Goal: Information Seeking & Learning: Learn about a topic

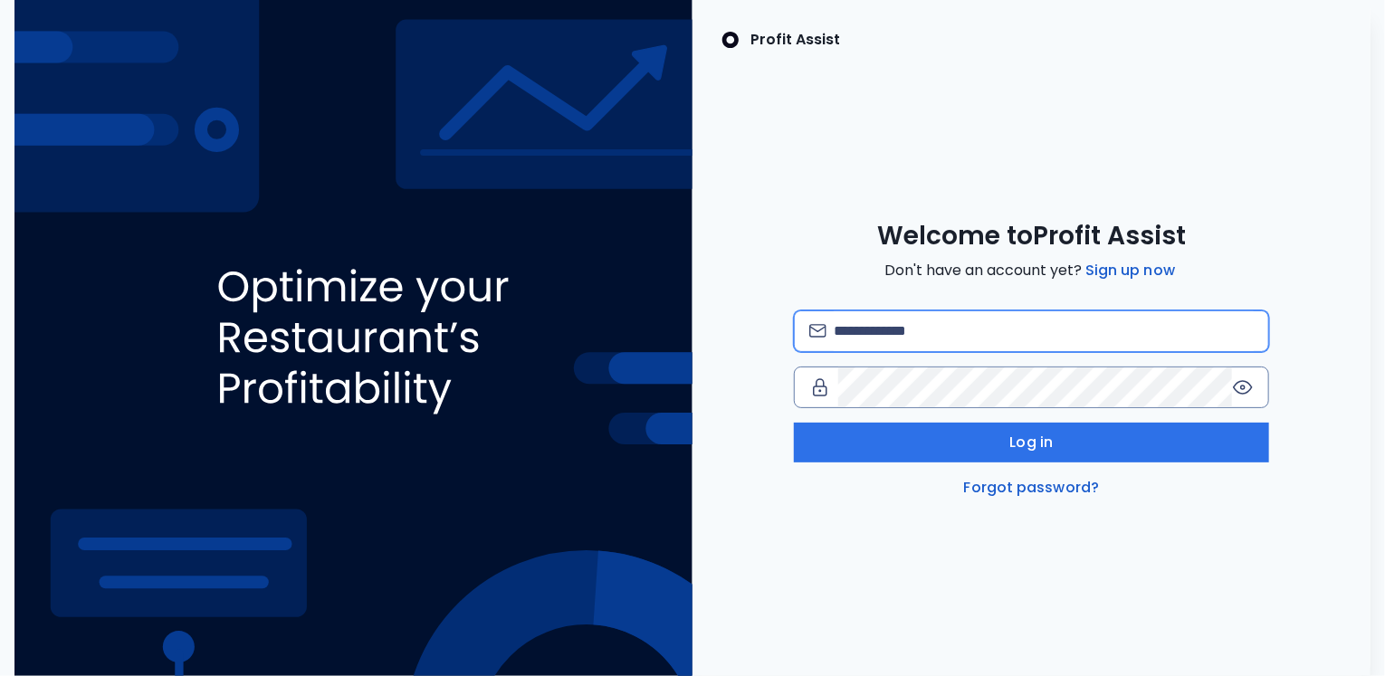
type input "**********"
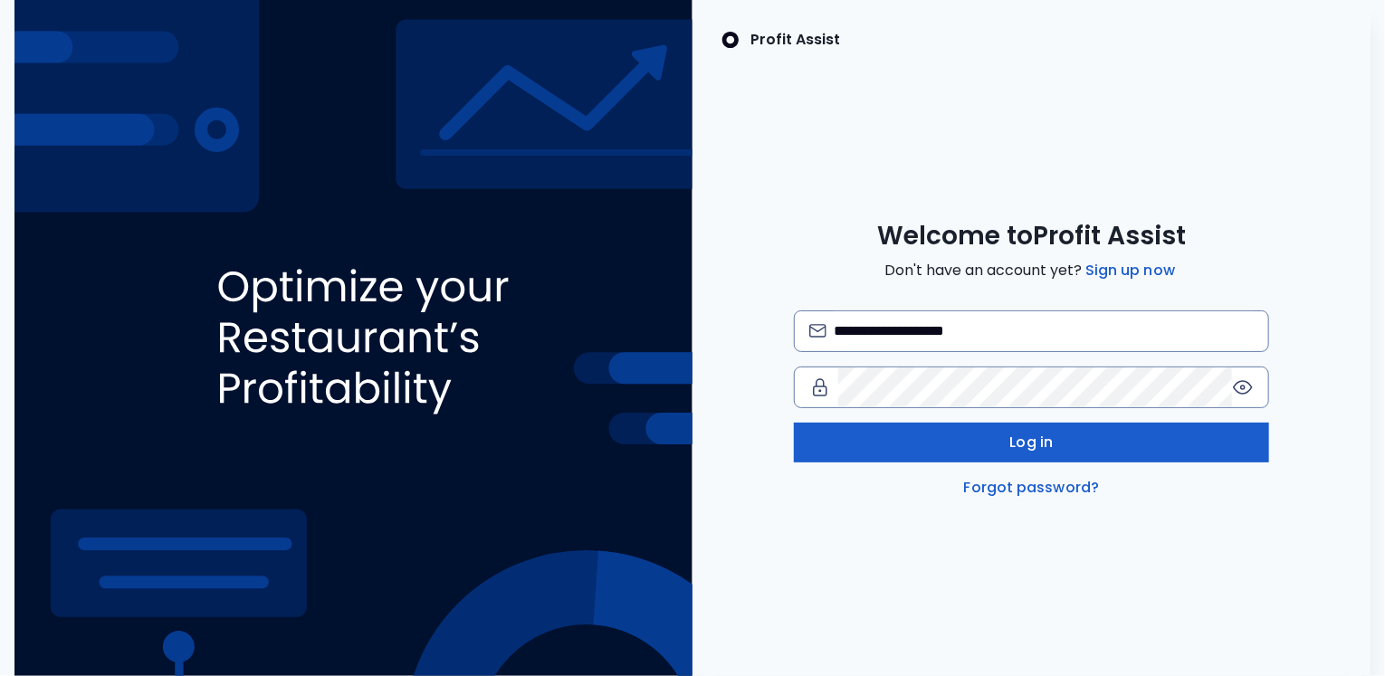
click at [1022, 435] on span "Log in" at bounding box center [1031, 443] width 43 height 22
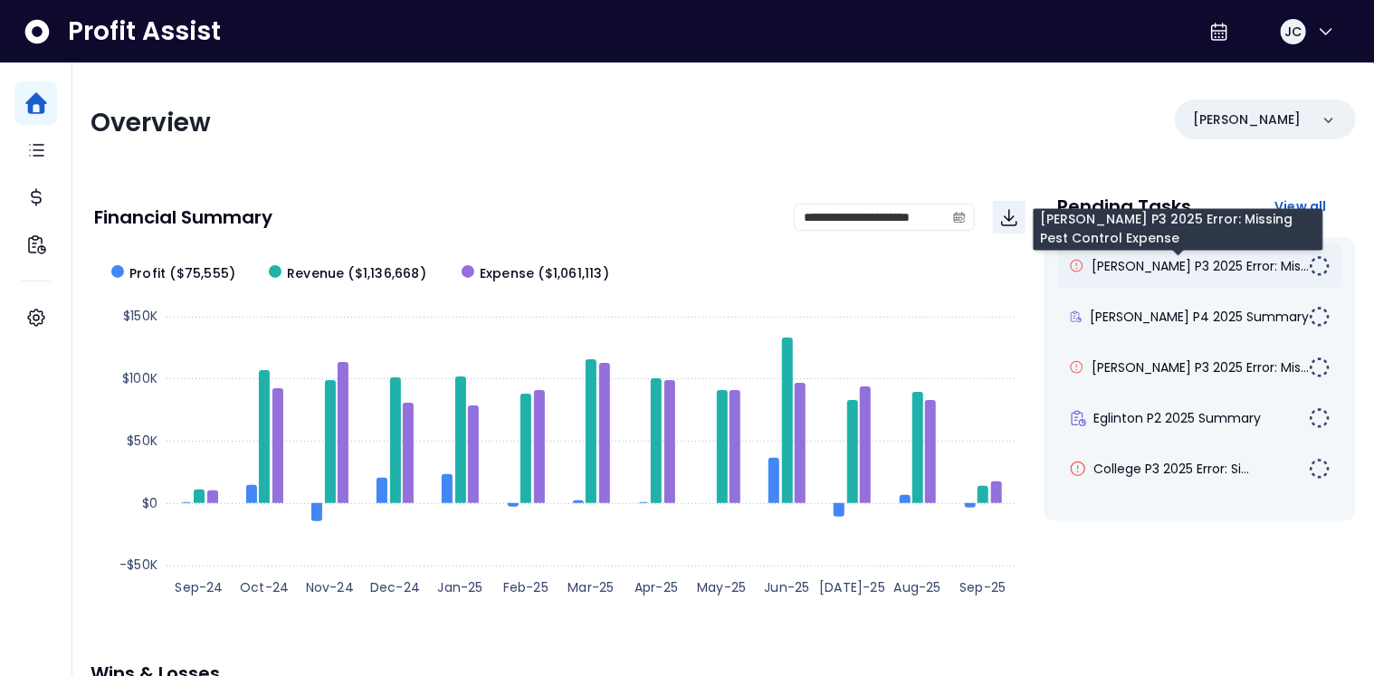
click at [1151, 272] on span "[PERSON_NAME] P3 2025 Error: Mis..." at bounding box center [1200, 266] width 217 height 18
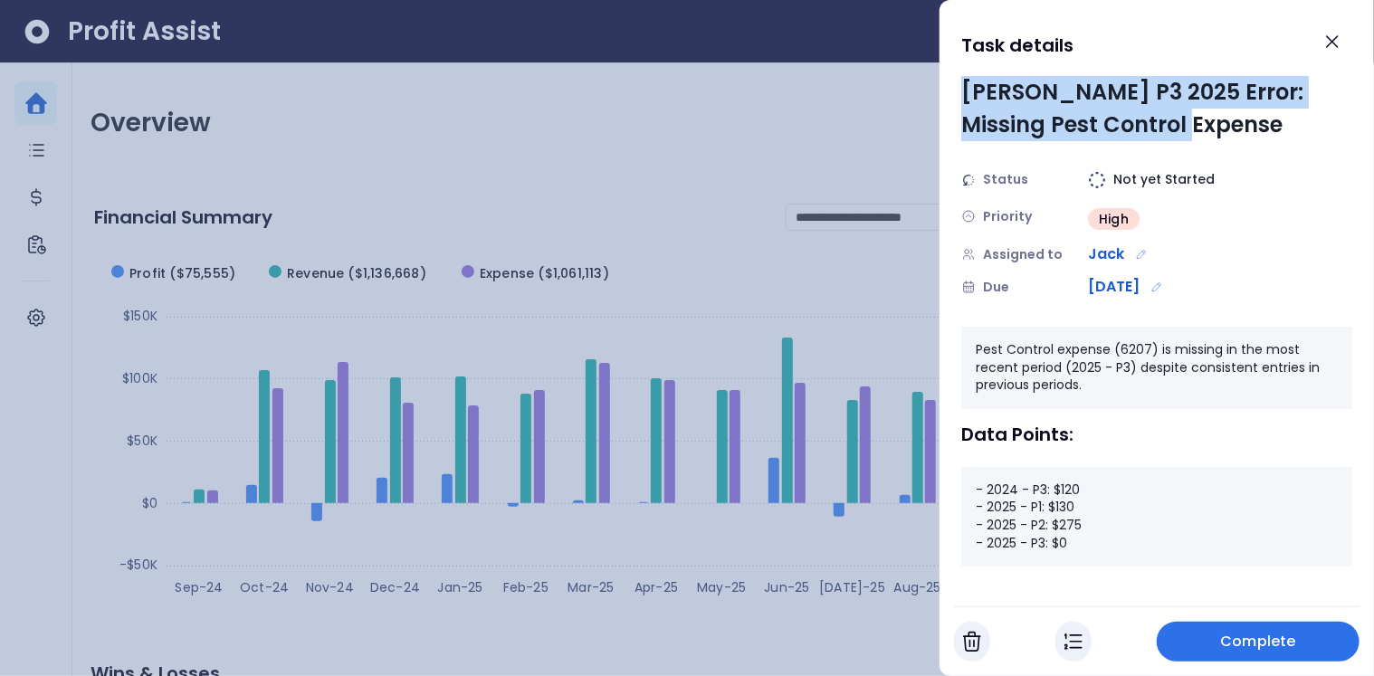
drag, startPoint x: 966, startPoint y: 91, endPoint x: 1198, endPoint y: 125, distance: 234.2
click at [1198, 125] on div "[PERSON_NAME] P3 2025 Error: Missing Pest Control Expense" at bounding box center [1156, 108] width 391 height 65
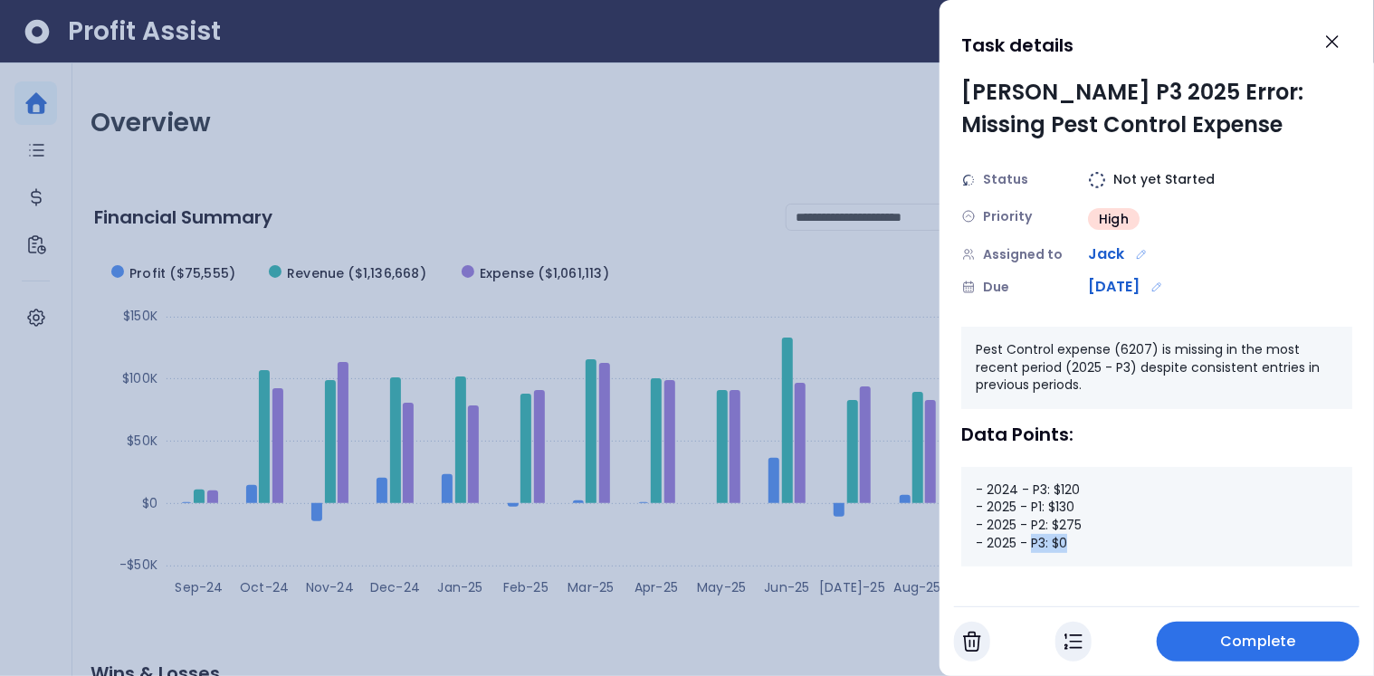
drag, startPoint x: 1070, startPoint y: 541, endPoint x: 1034, endPoint y: 543, distance: 36.3
click at [1034, 543] on div "- 2024 - P3: $120 - 2025 - P1: $130 - 2025 - P2: $275 - 2025 - P3: $0" at bounding box center [1156, 517] width 391 height 100
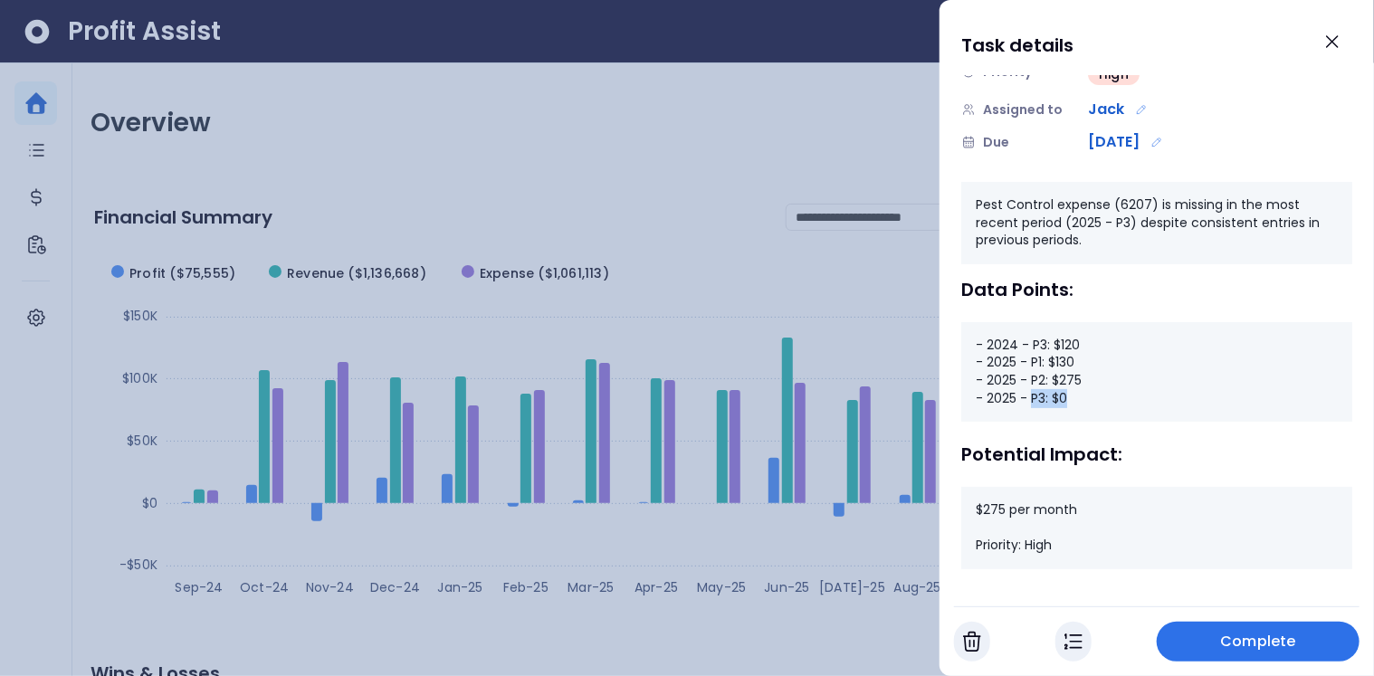
scroll to position [158, 0]
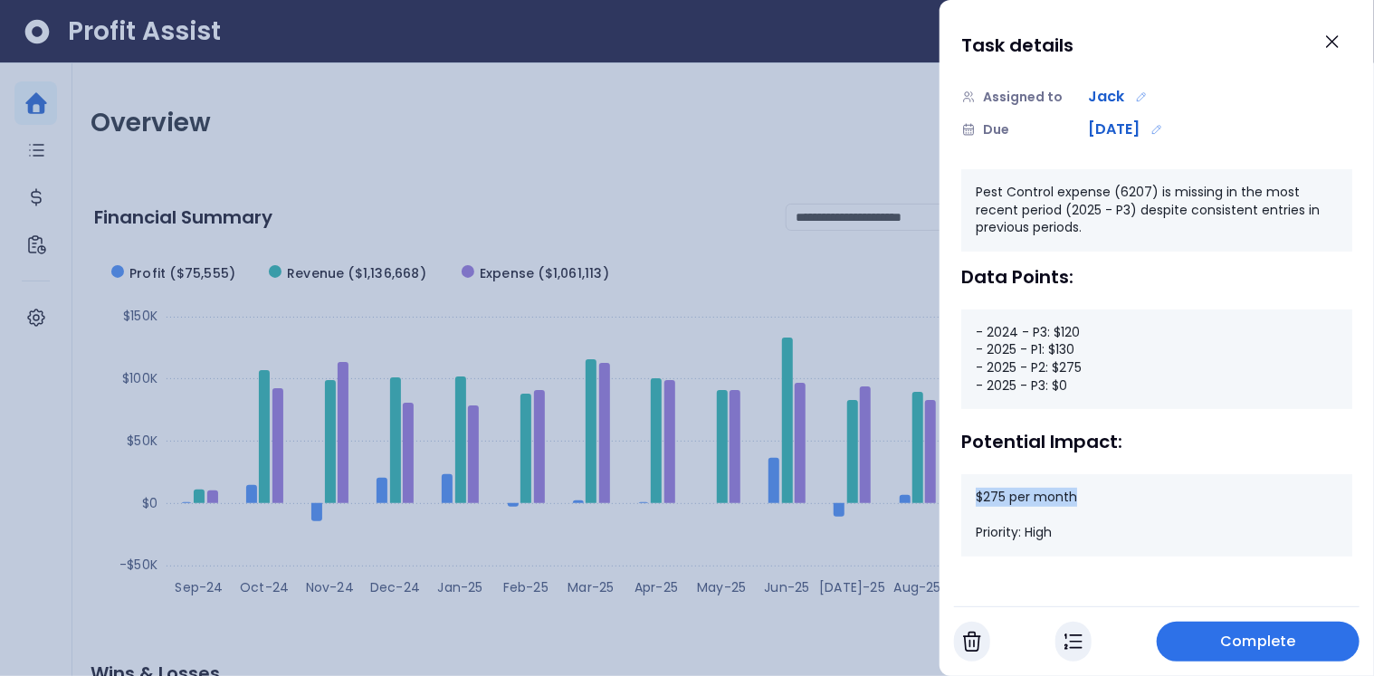
drag, startPoint x: 976, startPoint y: 502, endPoint x: 1085, endPoint y: 502, distance: 109.5
click at [1085, 502] on div "$275 per month Priority: High" at bounding box center [1156, 515] width 391 height 82
click at [1333, 49] on icon "Close" at bounding box center [1333, 42] width 22 height 22
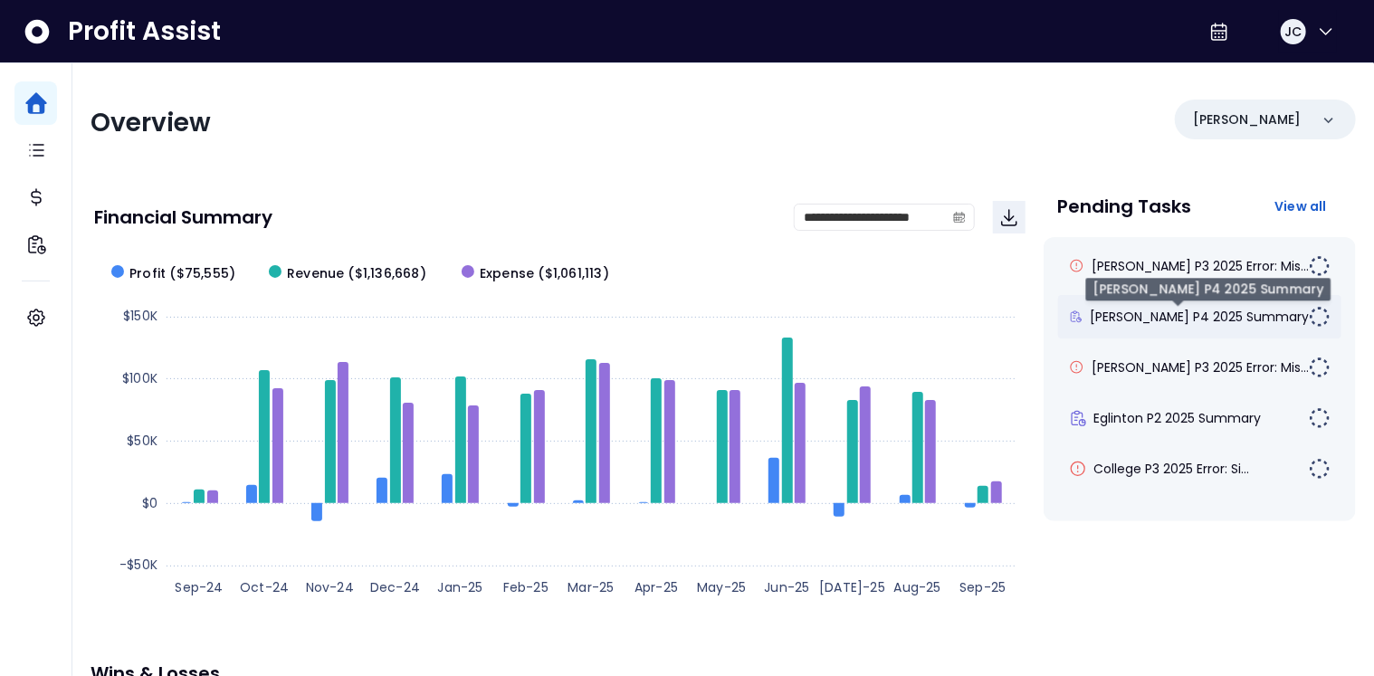
click at [1184, 314] on span "[PERSON_NAME] P4 2025 Summary" at bounding box center [1199, 317] width 219 height 18
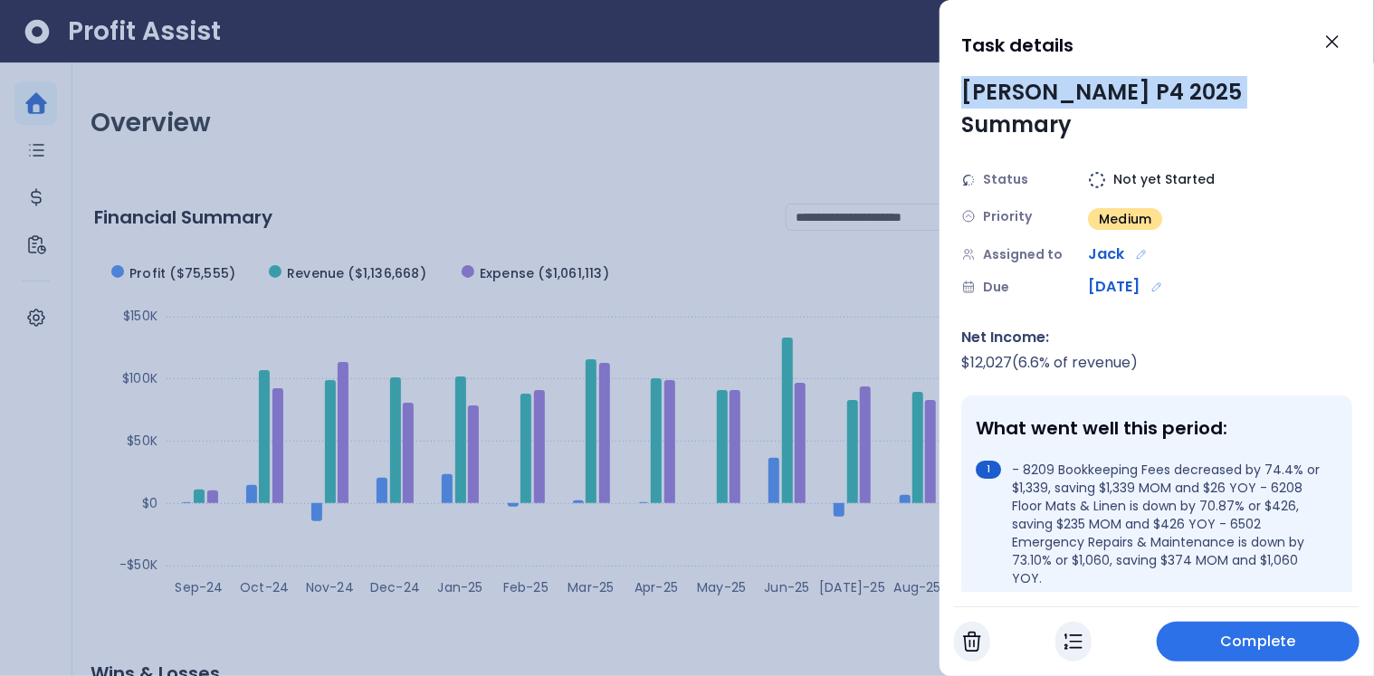
drag, startPoint x: 963, startPoint y: 91, endPoint x: 1264, endPoint y: 84, distance: 300.6
click at [1264, 84] on div "[PERSON_NAME] P4 2025 Summary" at bounding box center [1156, 108] width 391 height 65
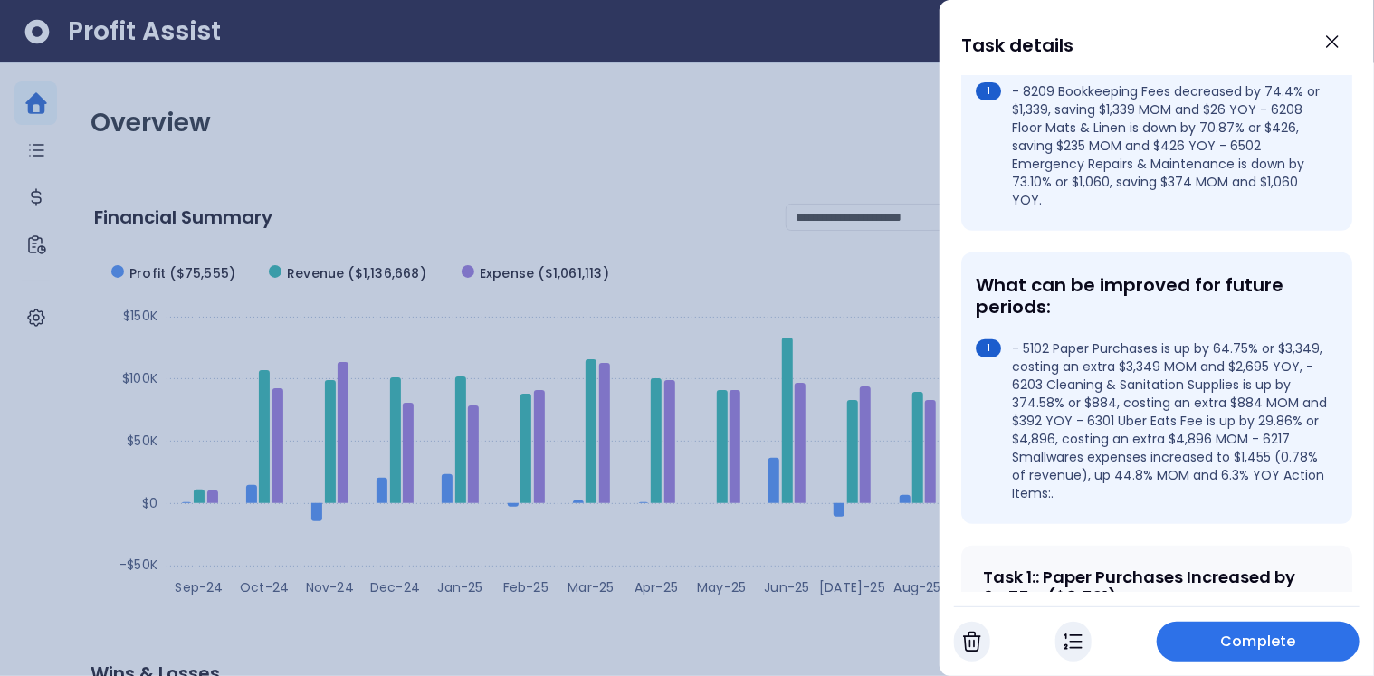
scroll to position [380, 0]
drag, startPoint x: 1025, startPoint y: 313, endPoint x: 1077, endPoint y: 333, distance: 56.2
click at [1077, 338] on li "- 5102 Paper Purchases is up by 64.75% or $3,349, costing an extra $3,349 MOM a…" at bounding box center [1153, 419] width 355 height 163
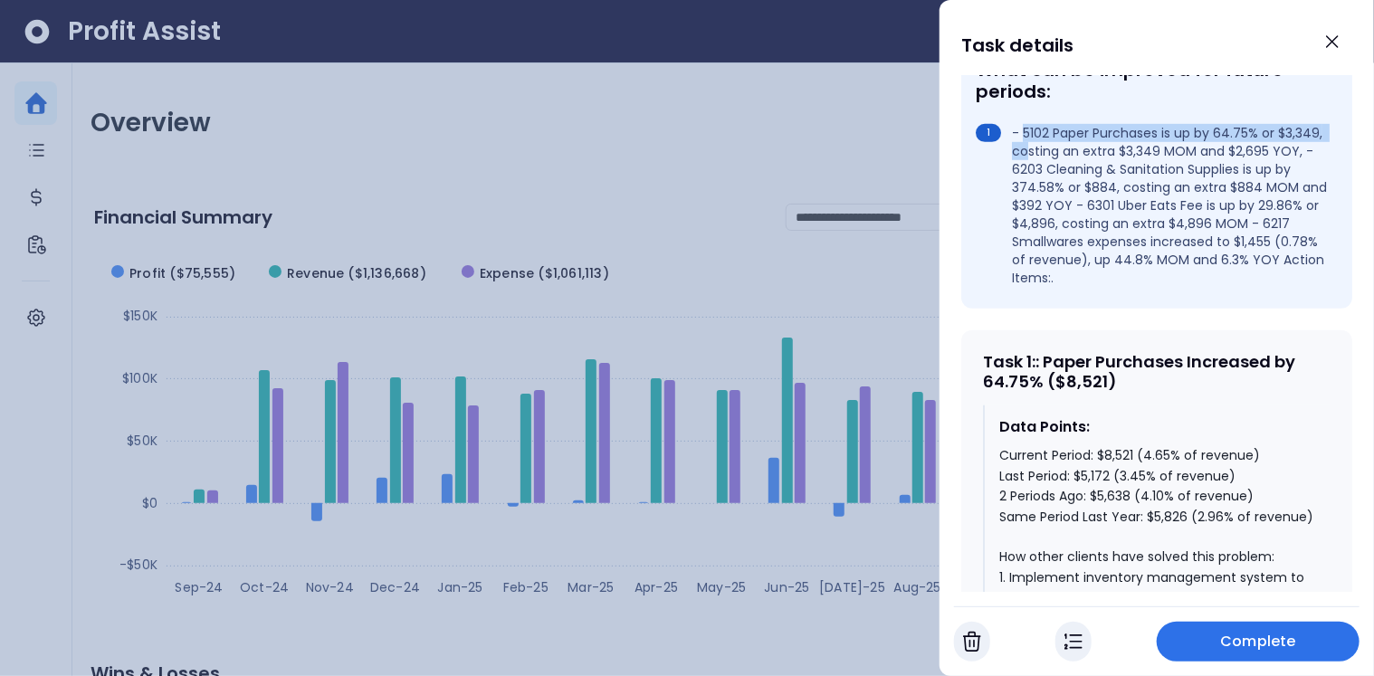
scroll to position [595, 0]
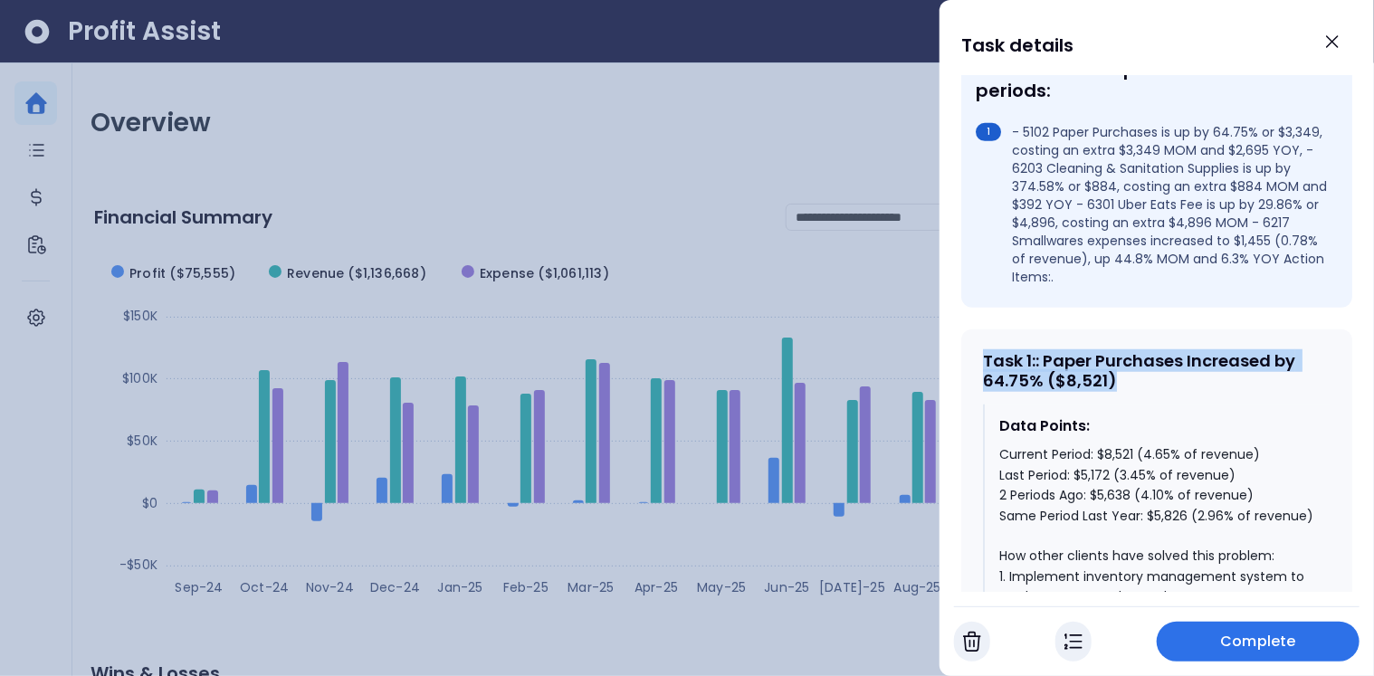
drag, startPoint x: 988, startPoint y: 332, endPoint x: 1113, endPoint y: 355, distance: 127.0
click at [1113, 355] on div "Task 1 : : Paper Purchases Increased by 64.75% ($8,521)" at bounding box center [1157, 370] width 348 height 39
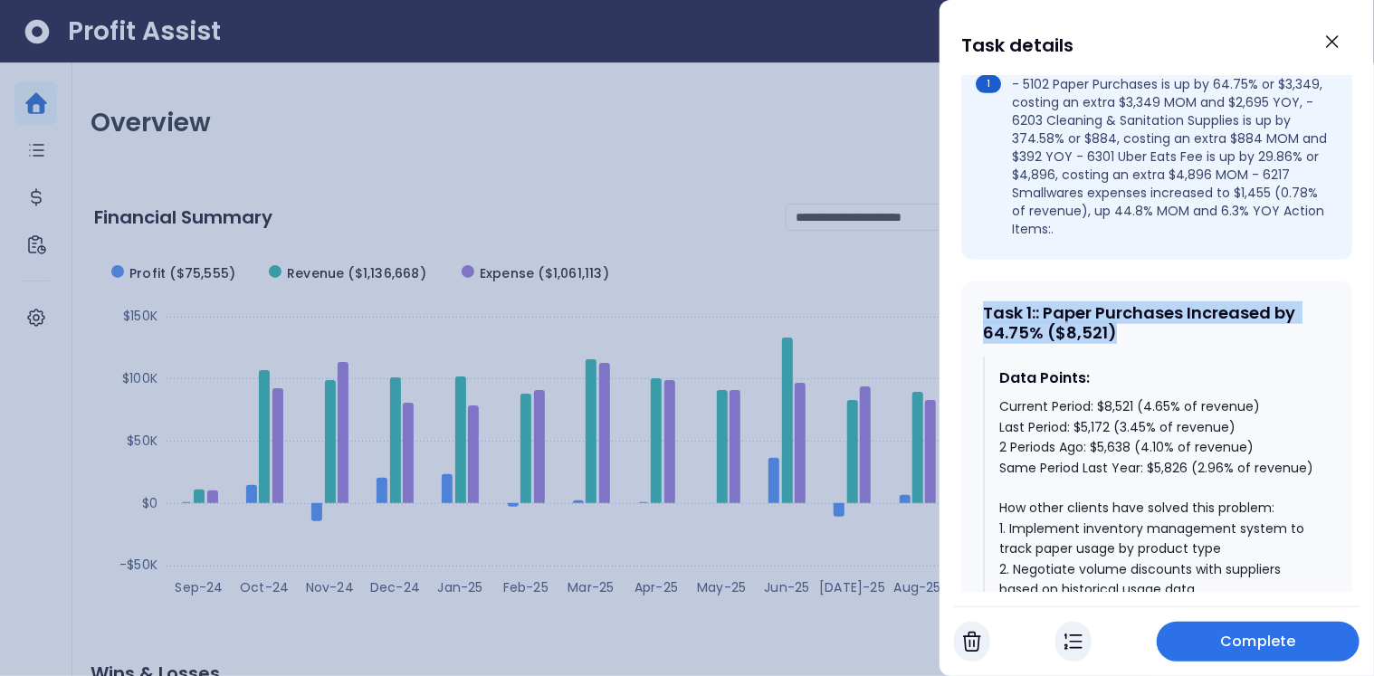
scroll to position [681, 0]
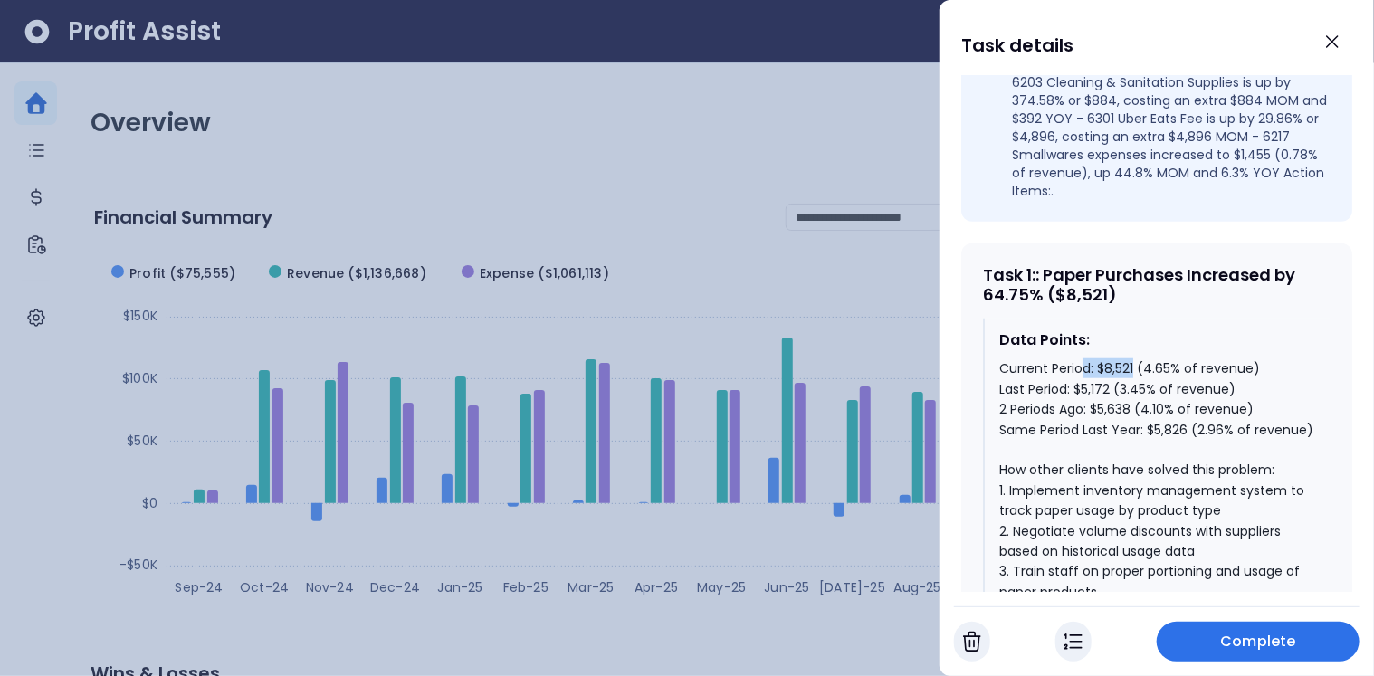
drag, startPoint x: 1085, startPoint y: 337, endPoint x: 1135, endPoint y: 336, distance: 50.7
click at [1135, 359] on div "Current Period: $8,521 (4.65% of revenue) Last Period: $5,172 (3.45% of revenue…" at bounding box center [1157, 571] width 317 height 425
drag, startPoint x: 1069, startPoint y: 366, endPoint x: 1109, endPoint y: 359, distance: 40.3
click at [1109, 359] on div "Current Period: $8,521 (4.65% of revenue) Last Period: $5,172 (3.45% of revenue…" at bounding box center [1157, 571] width 317 height 425
drag, startPoint x: 1099, startPoint y: 373, endPoint x: 1157, endPoint y: 372, distance: 57.9
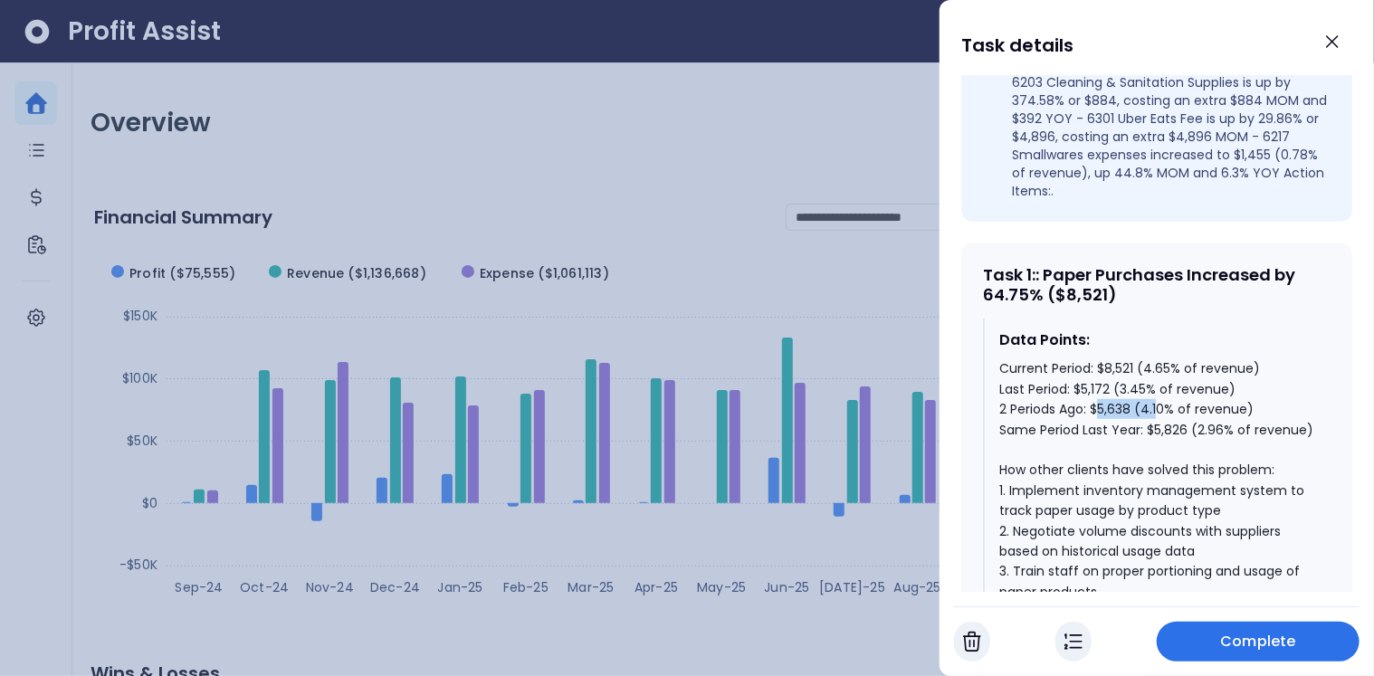
click at [1157, 372] on div "Current Period: $8,521 (4.65% of revenue) Last Period: $5,172 (3.45% of revenue…" at bounding box center [1157, 571] width 317 height 425
click at [1178, 396] on div "Current Period: $8,521 (4.65% of revenue) Last Period: $5,172 (3.45% of revenue…" at bounding box center [1157, 571] width 317 height 425
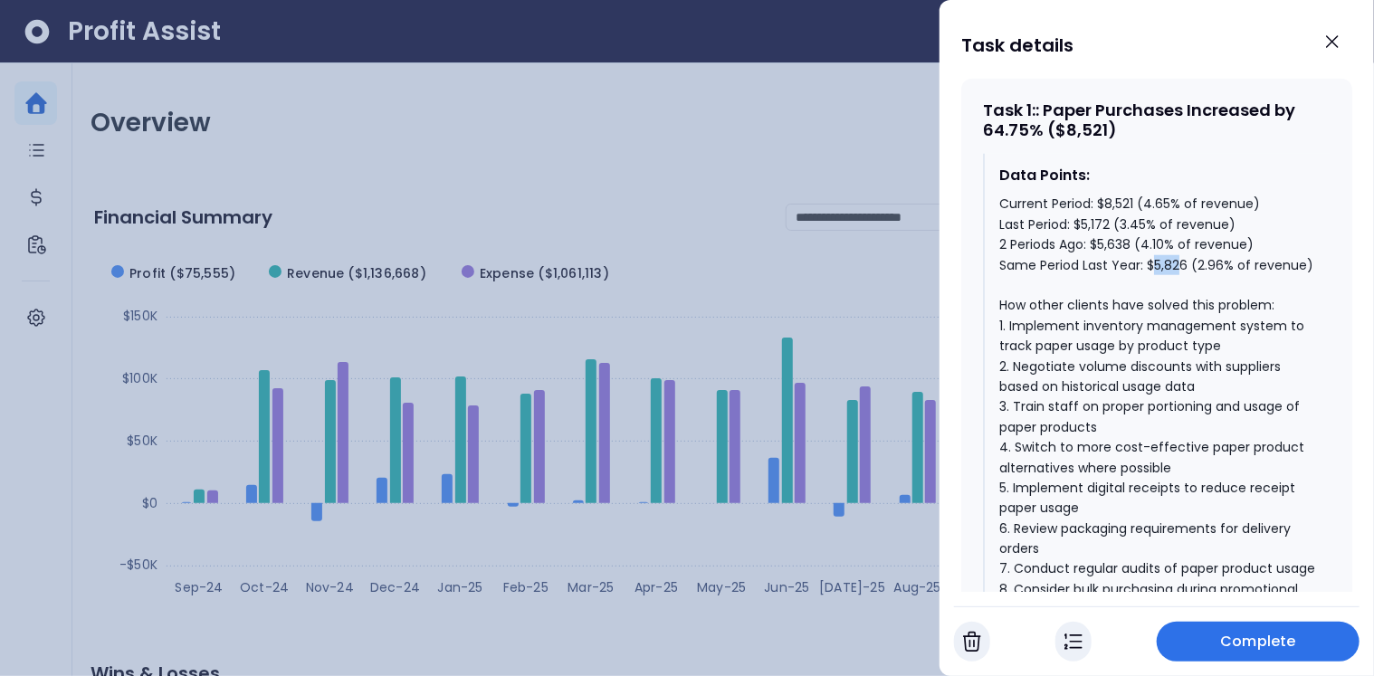
scroll to position [846, 0]
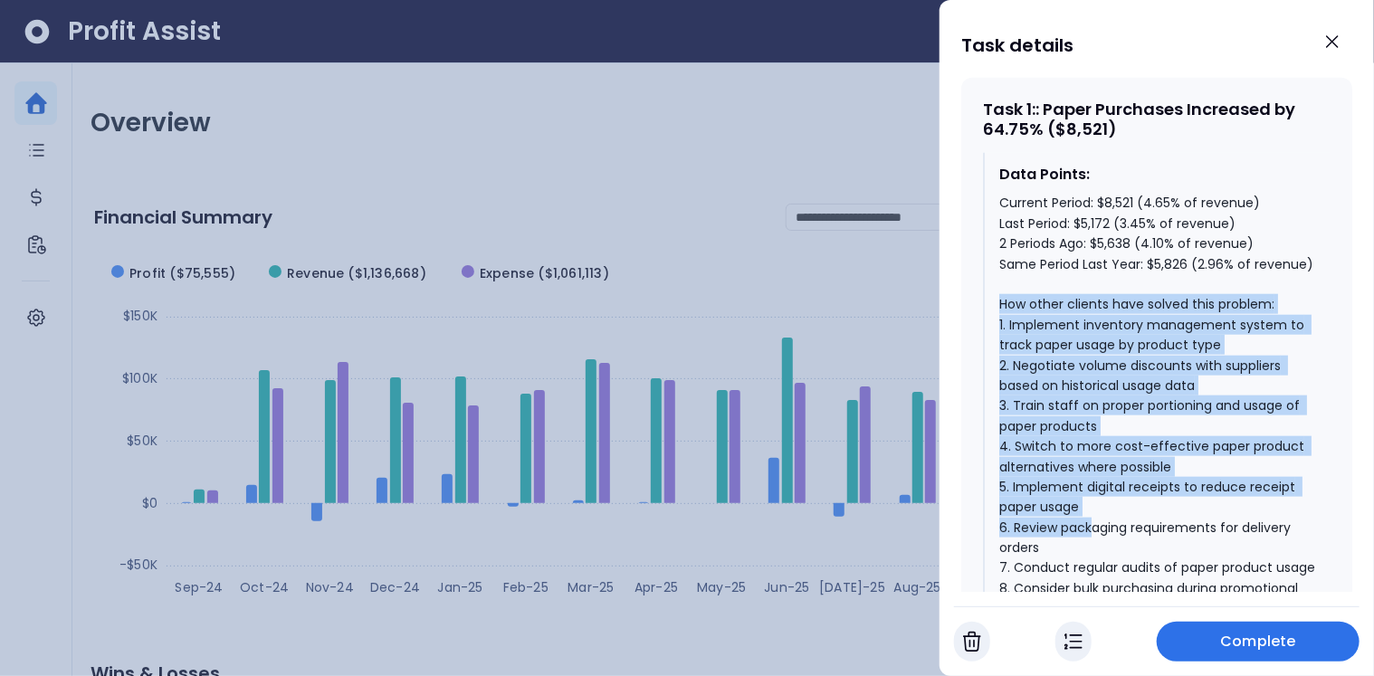
drag, startPoint x: 999, startPoint y: 288, endPoint x: 1089, endPoint y: 523, distance: 252.2
click at [1089, 523] on div "Current Period: $8,521 (4.65% of revenue) Last Period: $5,172 (3.45% of revenue…" at bounding box center [1157, 405] width 317 height 425
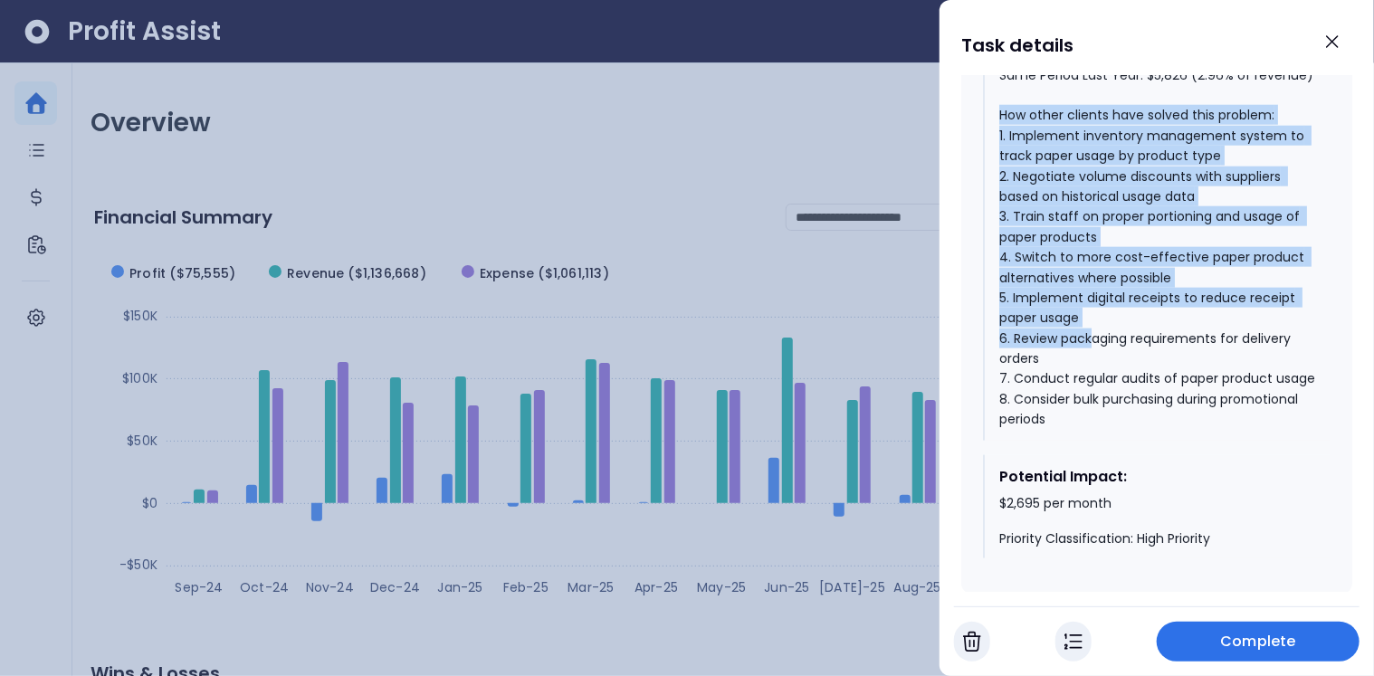
scroll to position [1051, 0]
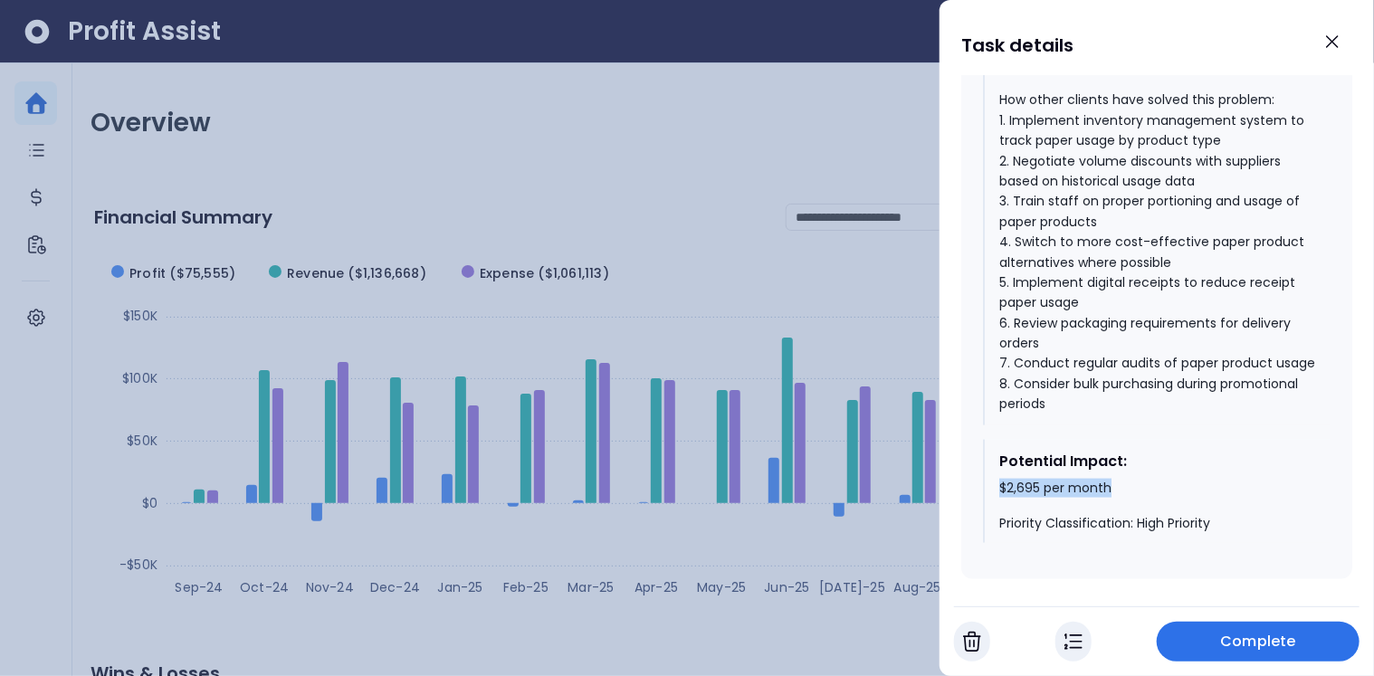
drag, startPoint x: 999, startPoint y: 493, endPoint x: 1110, endPoint y: 497, distance: 110.5
click at [1110, 497] on div "$2,695 per month Priority Classification: High Priority" at bounding box center [1157, 506] width 317 height 53
click at [1336, 29] on button "Close" at bounding box center [1333, 42] width 40 height 40
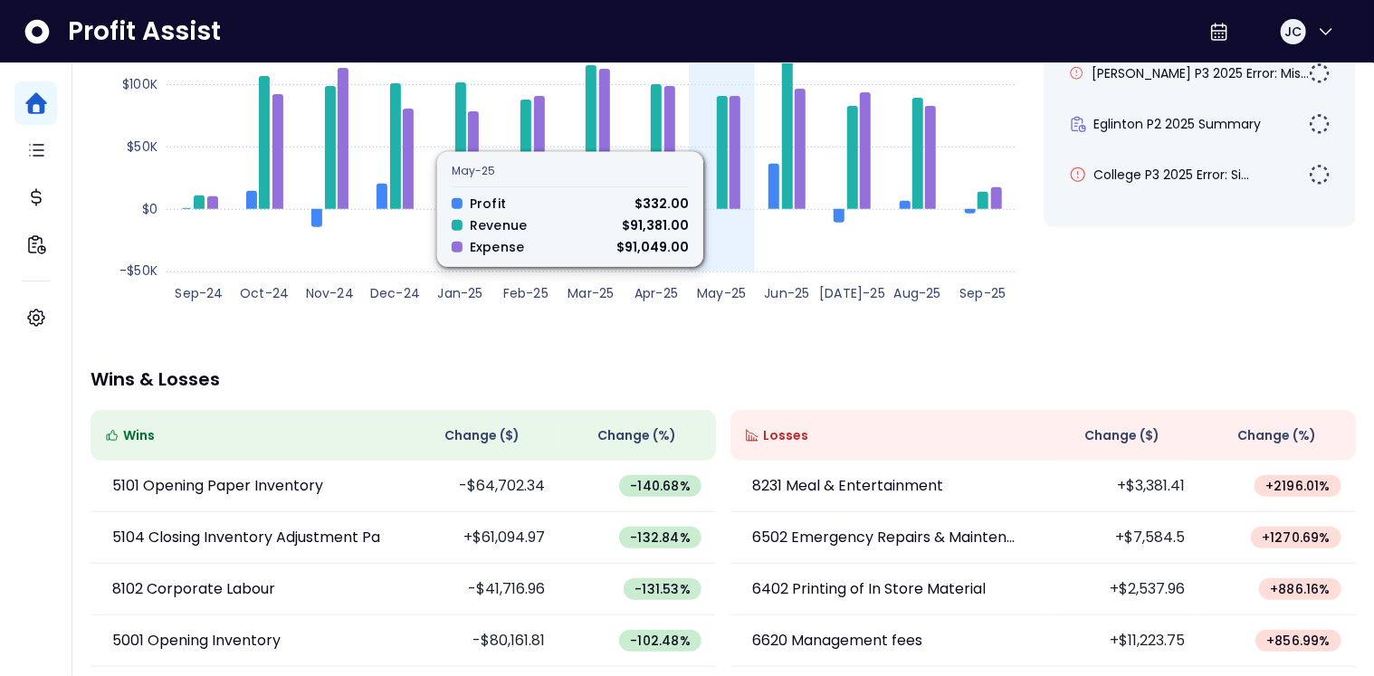
scroll to position [319, 0]
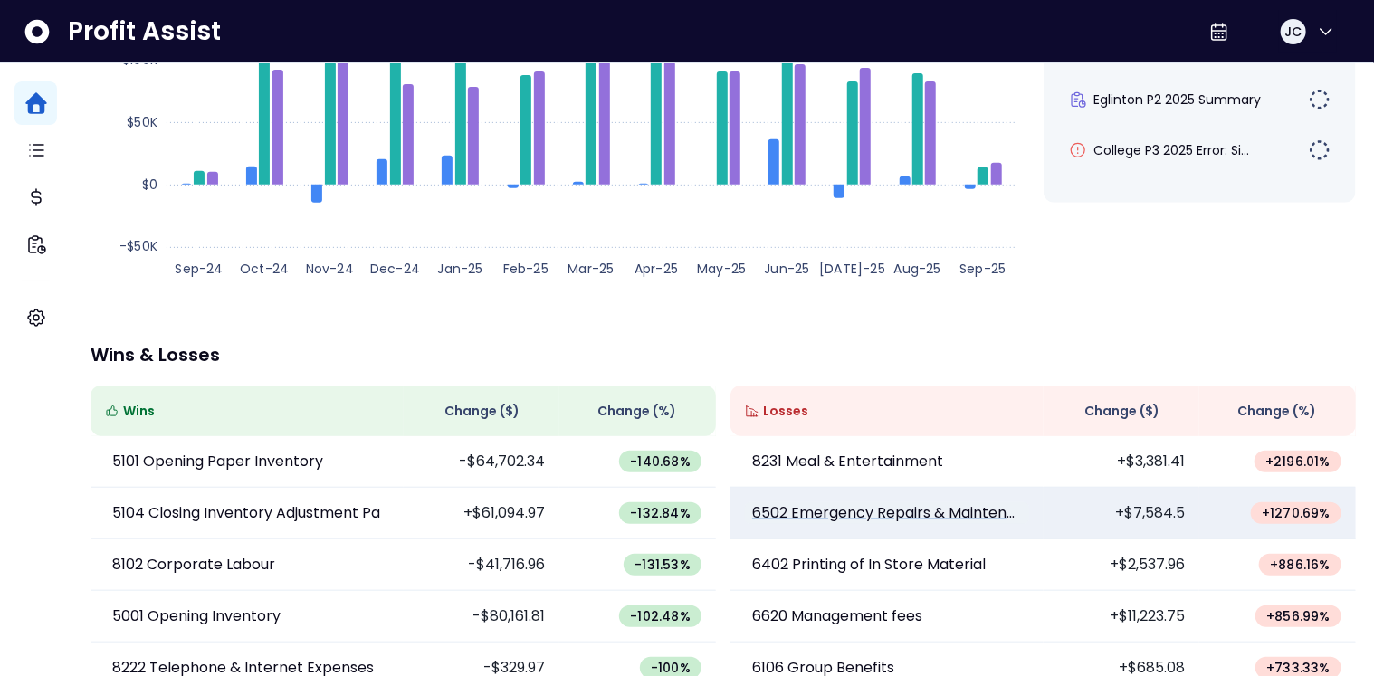
click at [839, 512] on p "6502 Emergency Repairs & Maintenance" at bounding box center [887, 513] width 270 height 22
